Goal: Task Accomplishment & Management: Use online tool/utility

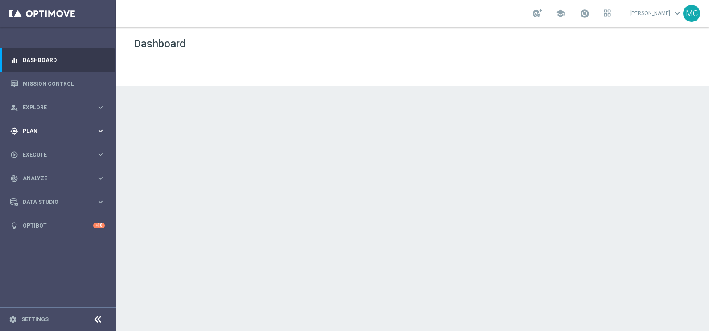
click at [98, 133] on icon "keyboard_arrow_right" at bounding box center [100, 131] width 8 height 8
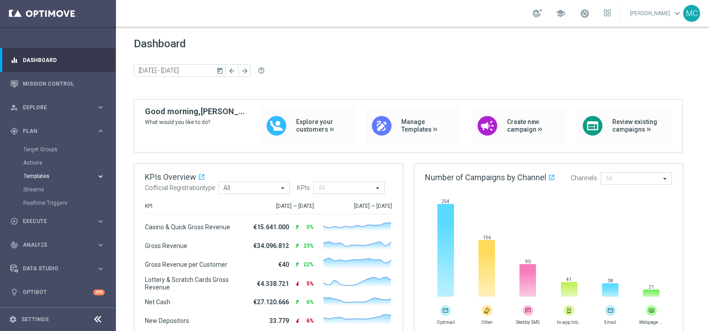
click at [97, 176] on icon "keyboard_arrow_right" at bounding box center [100, 176] width 8 height 8
click at [40, 193] on div "Optimail" at bounding box center [71, 189] width 87 height 13
click at [39, 191] on link "Optimail" at bounding box center [60, 189] width 65 height 7
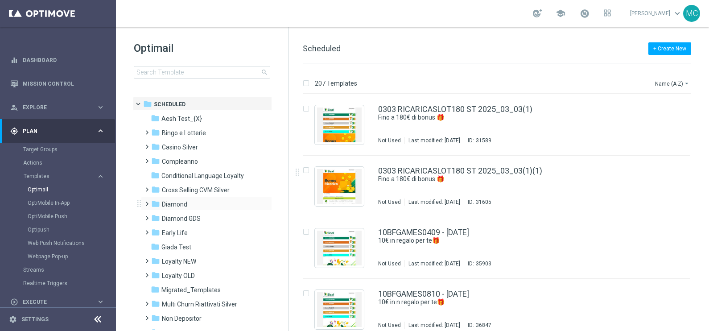
click at [147, 202] on span at bounding box center [145, 200] width 4 height 4
click at [177, 235] on span "Promo GDA" at bounding box center [187, 233] width 33 height 8
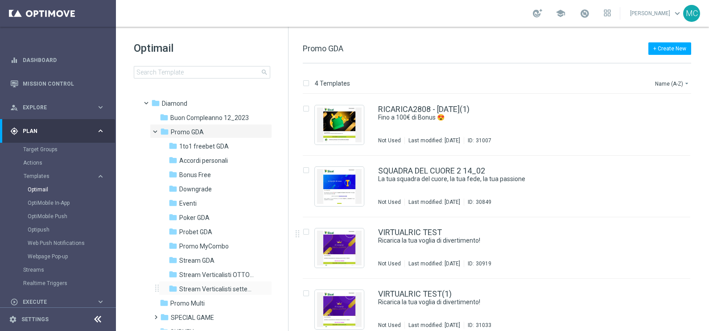
scroll to position [111, 0]
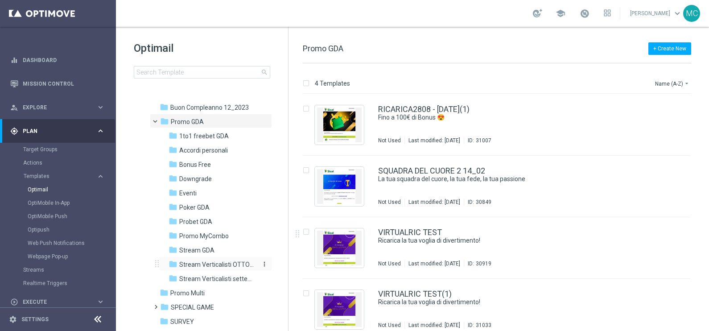
click at [187, 266] on span "Stream Verticalisti OTTOBRE" at bounding box center [217, 264] width 77 height 8
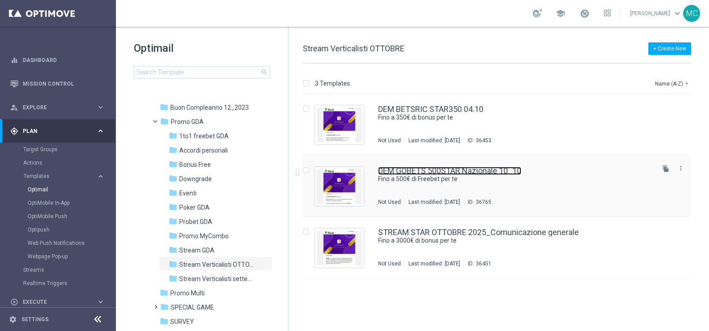
click at [422, 169] on link "DEM GOBETS 500STAR Nazionale 10_10" at bounding box center [449, 171] width 143 height 8
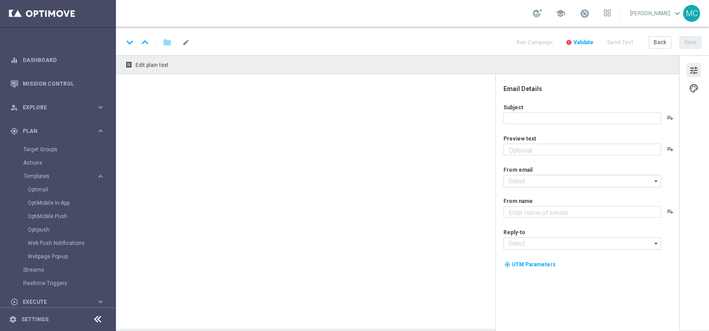
type textarea "🏆 Un mese [PERSON_NAME]. Solo su SISAL."
type input "[EMAIL_ADDRESS][DOMAIN_NAME]"
type textarea "Sisal"
type input "[EMAIL_ADDRESS][DOMAIN_NAME]"
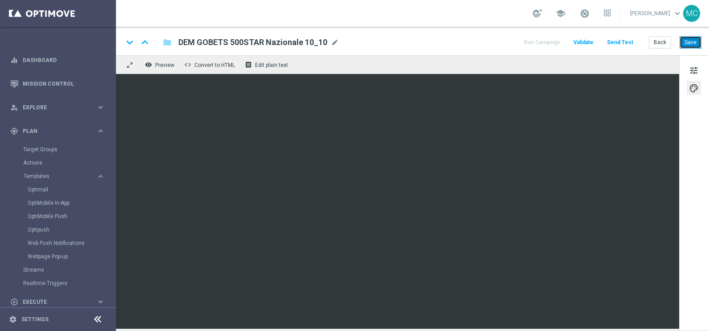
click at [690, 41] on button "Save" at bounding box center [691, 42] width 22 height 12
click at [552, 41] on button "Run Campaign" at bounding box center [542, 43] width 39 height 12
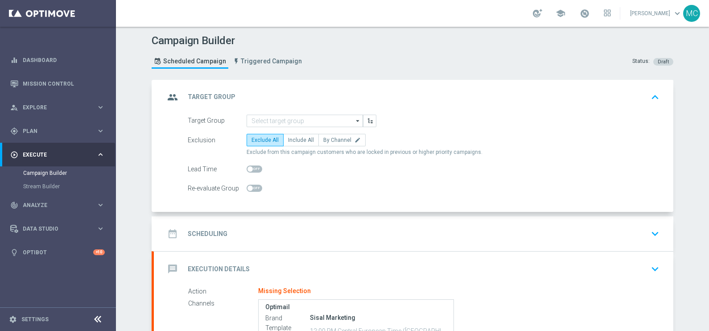
click at [354, 117] on icon "arrow_drop_down" at bounding box center [358, 121] width 9 height 12
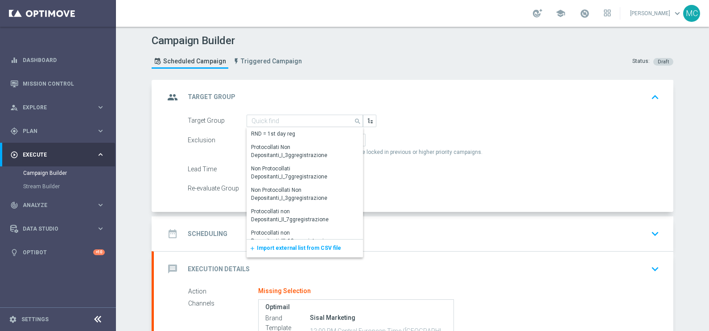
click at [317, 245] on span "Import external list from CSV file" at bounding box center [299, 248] width 84 height 6
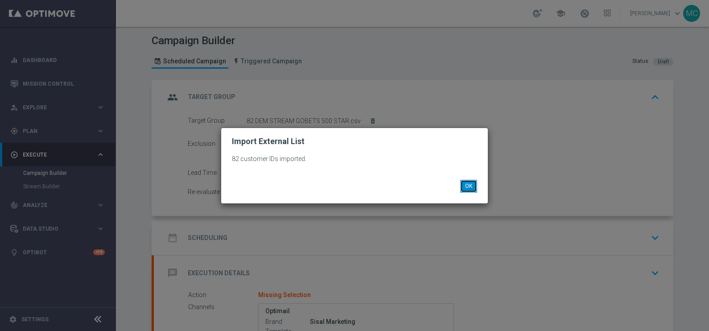
click at [470, 187] on button "OK" at bounding box center [468, 186] width 17 height 12
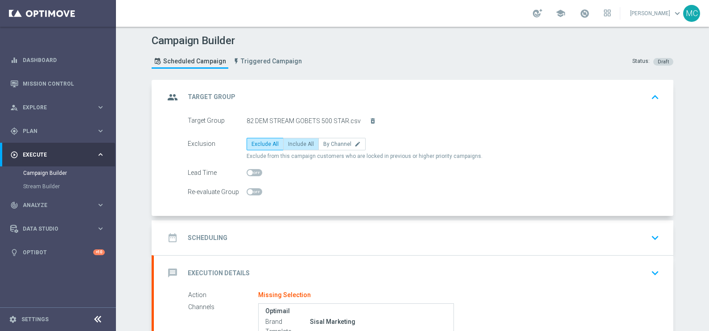
click at [295, 145] on span "Include All" at bounding box center [301, 144] width 26 height 6
click at [294, 145] on input "Include All" at bounding box center [291, 146] width 6 height 6
radio input "true"
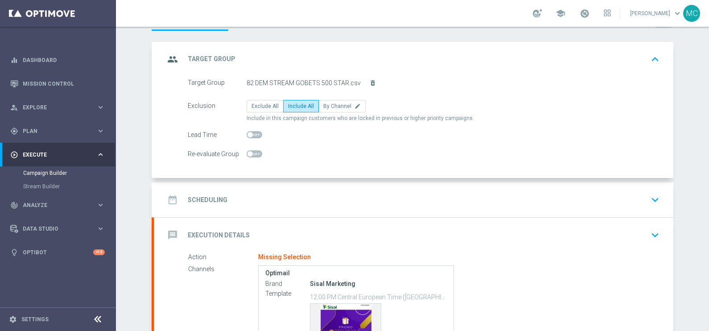
scroll to position [55, 0]
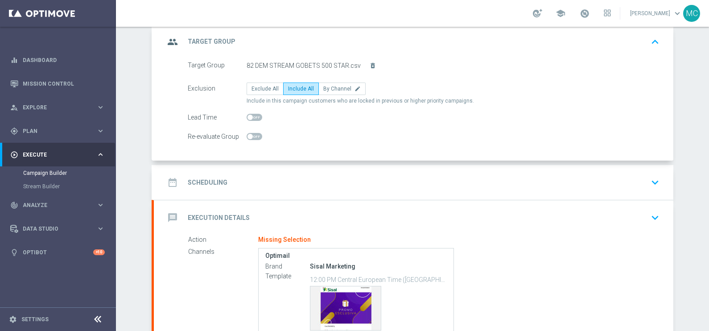
click at [655, 176] on icon "keyboard_arrow_down" at bounding box center [654, 182] width 13 height 13
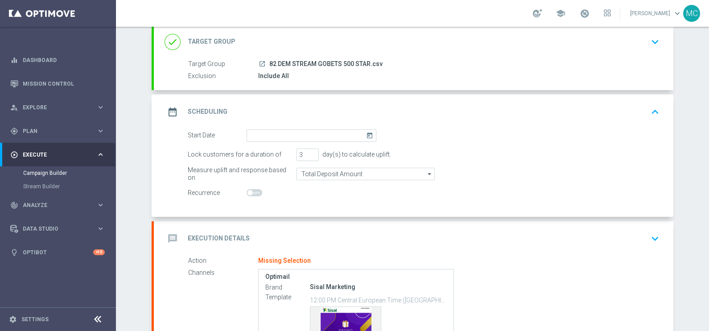
click at [367, 132] on icon "today" at bounding box center [371, 134] width 10 height 10
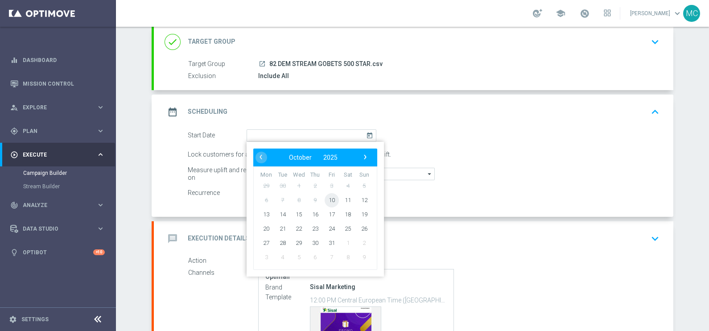
click at [330, 200] on span "10" at bounding box center [332, 200] width 14 height 14
type input "[DATE]"
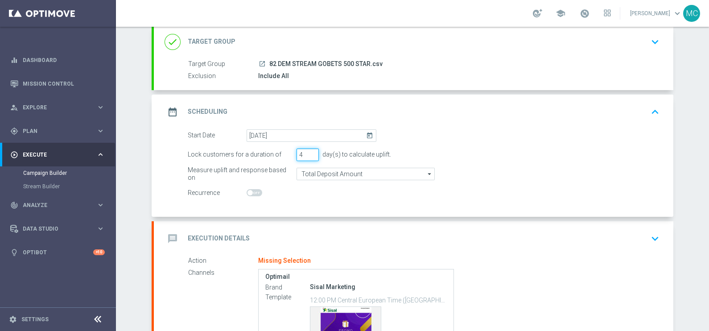
click at [310, 151] on input "4" at bounding box center [308, 154] width 22 height 12
click at [310, 155] on input "3" at bounding box center [308, 154] width 22 height 12
type input "2"
click at [310, 155] on input "2" at bounding box center [308, 154] width 22 height 12
click at [656, 236] on icon "keyboard_arrow_down" at bounding box center [654, 238] width 13 height 13
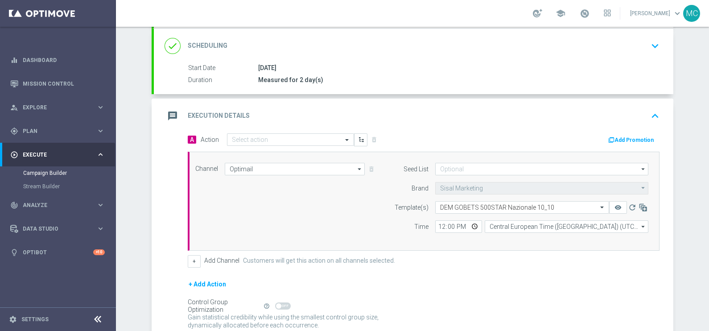
scroll to position [167, 0]
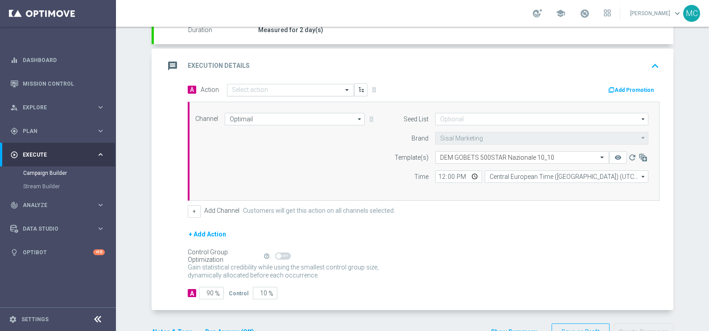
click at [301, 88] on input "text" at bounding box center [281, 91] width 99 height 8
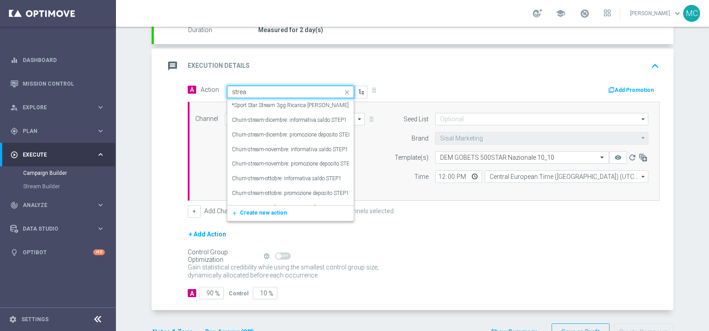
type input "stream"
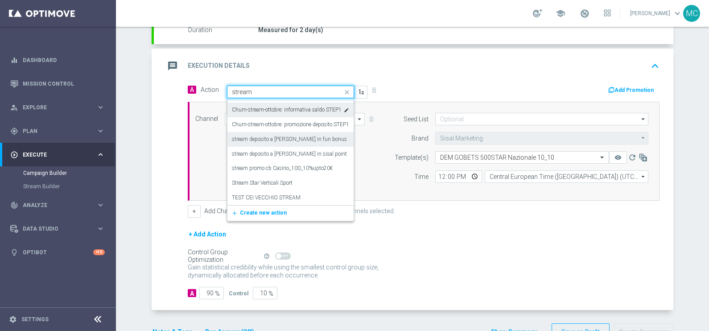
scroll to position [69, 0]
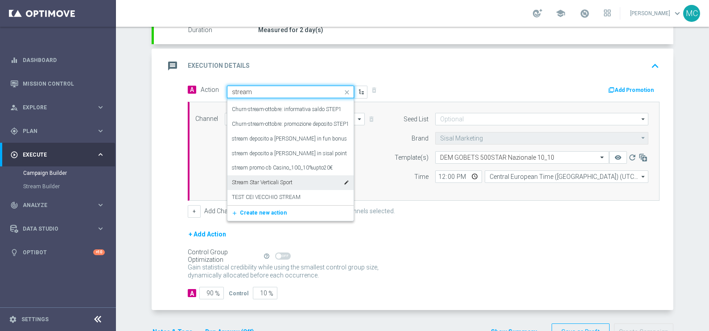
click at [266, 185] on label "Stream Star Verticali Sport" at bounding box center [262, 183] width 61 height 8
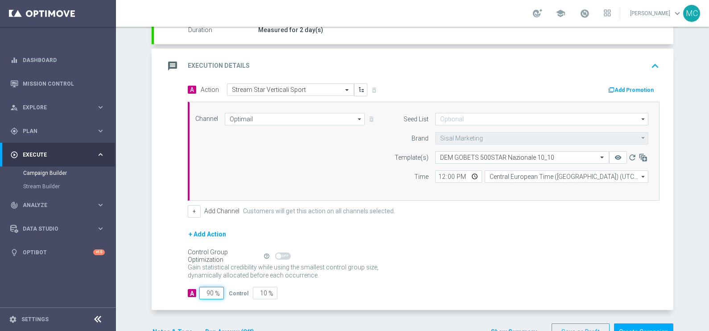
drag, startPoint x: 197, startPoint y: 291, endPoint x: 227, endPoint y: 290, distance: 30.4
click at [227, 290] on div "A 90 % Control 10 %" at bounding box center [424, 293] width 472 height 12
type input "1"
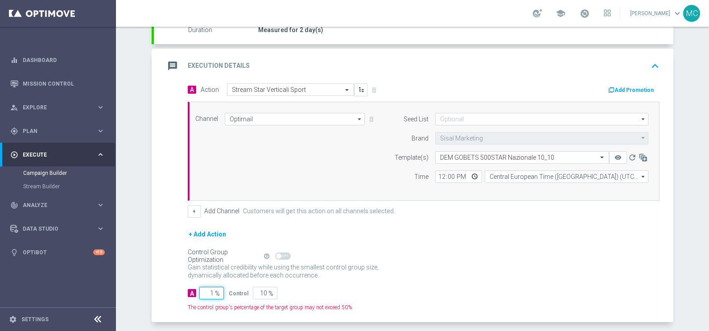
type input "99"
type input "10"
type input "90"
type input "100"
type input "0"
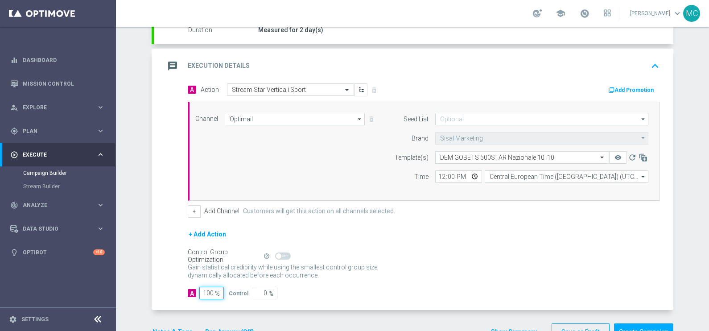
type input "100"
click at [440, 254] on div "Control Group Optimization Self Optimizing Campaign help_outline" at bounding box center [424, 256] width 472 height 10
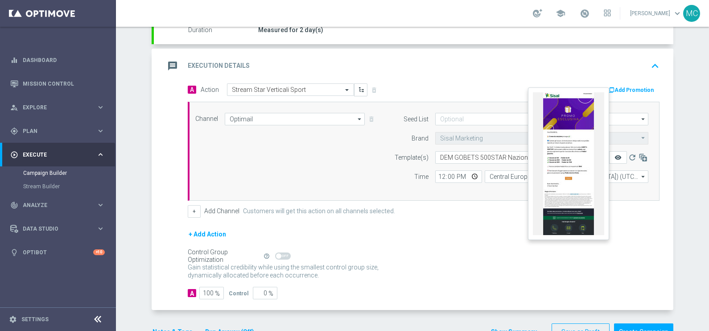
click at [615, 157] on icon "remove_red_eye" at bounding box center [617, 157] width 7 height 7
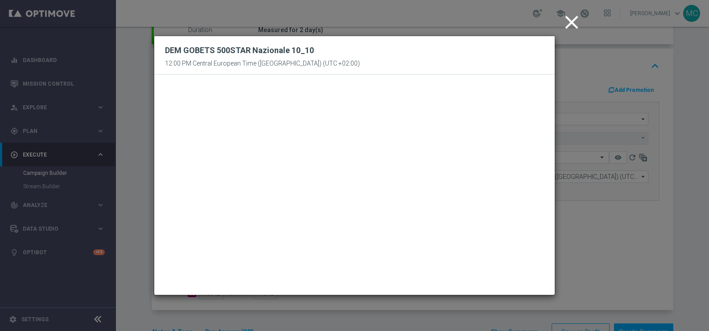
click at [566, 21] on icon "close" at bounding box center [572, 22] width 22 height 22
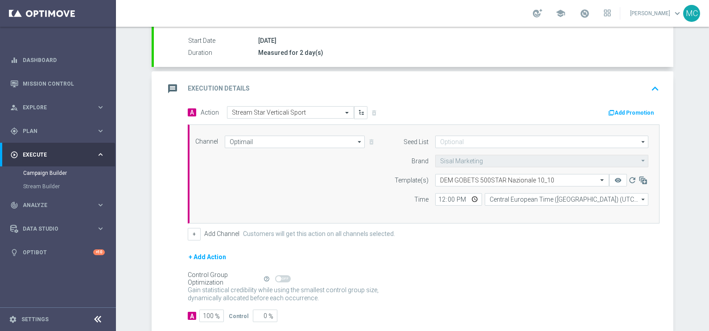
scroll to position [193, 0]
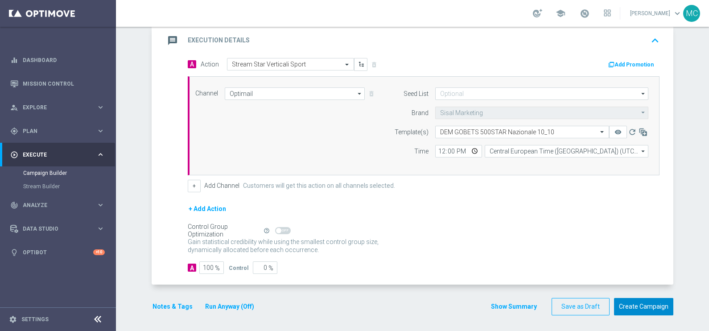
click at [631, 307] on button "Create Campaign" at bounding box center [643, 306] width 59 height 17
